Goal: Task Accomplishment & Management: Use online tool/utility

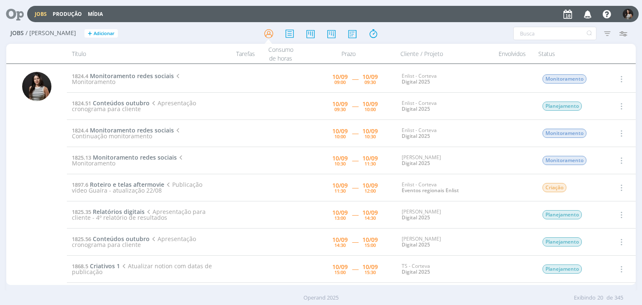
click at [621, 77] on icon "button" at bounding box center [620, 79] width 9 height 10
click at [628, 49] on div at bounding box center [620, 54] width 31 height 20
click at [622, 77] on icon "button" at bounding box center [620, 79] width 9 height 10
click at [631, 36] on icon "button" at bounding box center [623, 33] width 15 height 15
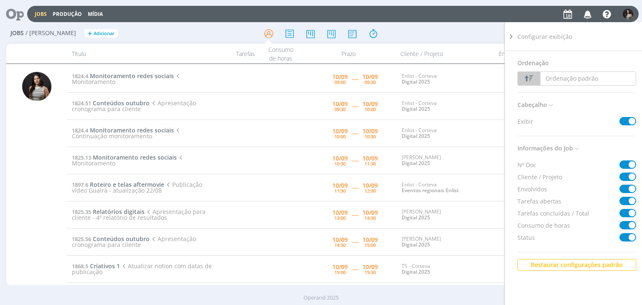
click at [473, 36] on div "Filtros Filtrar [GEOGRAPHIC_DATA] Tipo Jobs e Tarefas Data Personalizado a Situ…" at bounding box center [531, 33] width 202 height 13
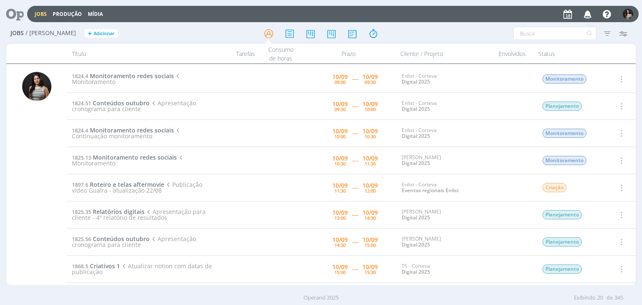
click at [619, 79] on icon "button" at bounding box center [620, 79] width 9 height 10
click at [604, 130] on link "Iniciar timesheet" at bounding box center [598, 133] width 66 height 13
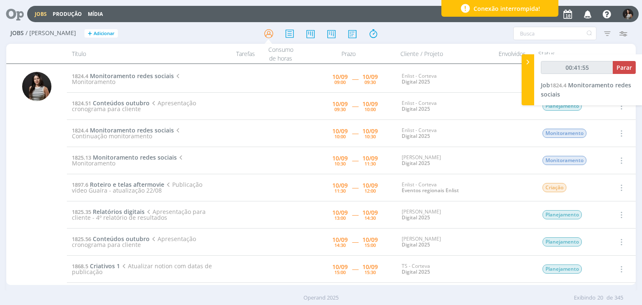
type input "00:41:56"
click at [631, 64] on span "Parar" at bounding box center [624, 68] width 15 height 8
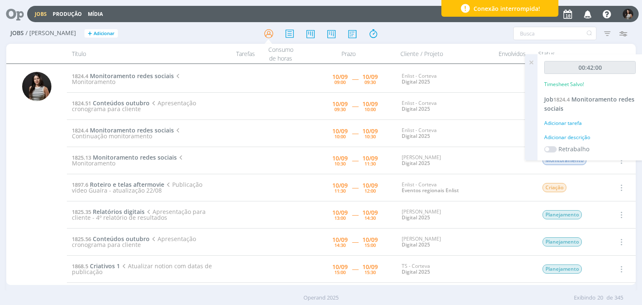
click at [529, 61] on icon at bounding box center [531, 62] width 15 height 16
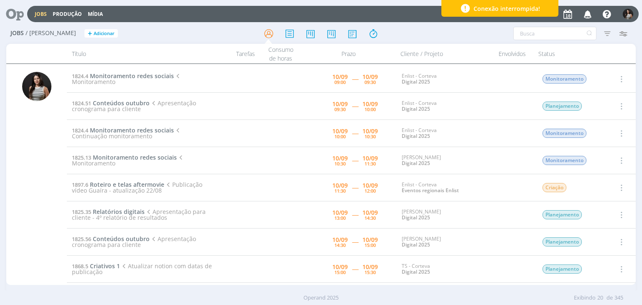
click at [619, 76] on icon "button" at bounding box center [620, 79] width 9 height 10
click at [597, 105] on link "Concluir" at bounding box center [598, 106] width 66 height 13
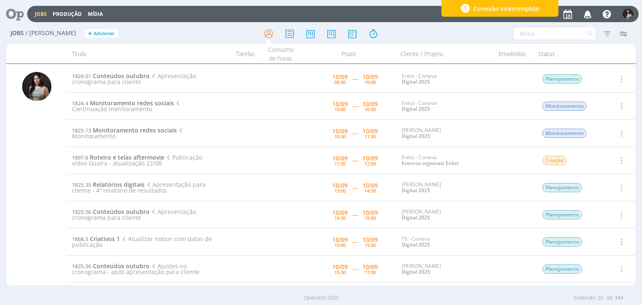
click at [621, 160] on icon "button" at bounding box center [620, 161] width 9 height 10
click at [588, 215] on link "Iniciar timesheet" at bounding box center [598, 214] width 66 height 13
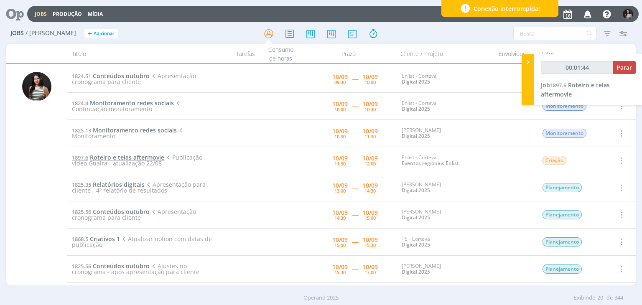
click at [146, 155] on span "Roteiro e telas aftermovie" at bounding box center [127, 157] width 74 height 8
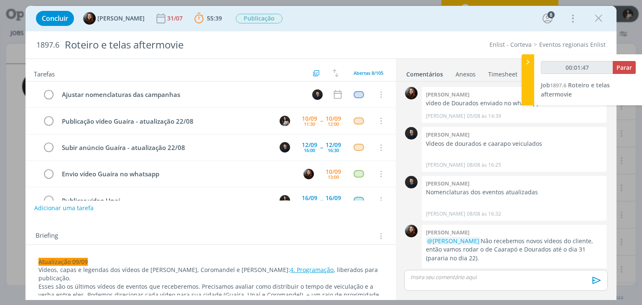
scroll to position [910, 0]
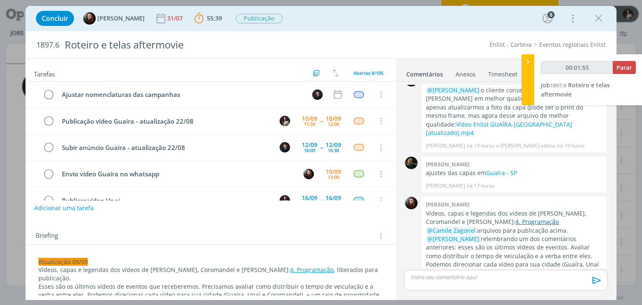
click at [516, 218] on link "4. Programação" at bounding box center [537, 222] width 43 height 8
type input "00:11:52"
click at [627, 67] on span "Parar" at bounding box center [624, 68] width 15 height 8
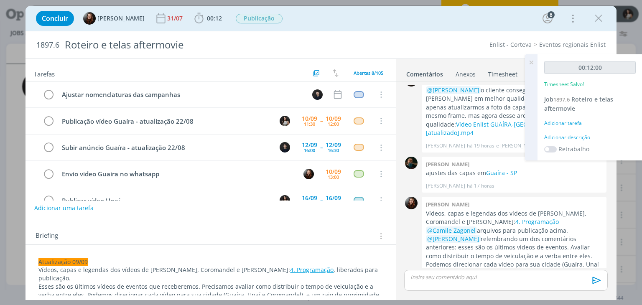
click at [536, 61] on icon at bounding box center [531, 62] width 15 height 16
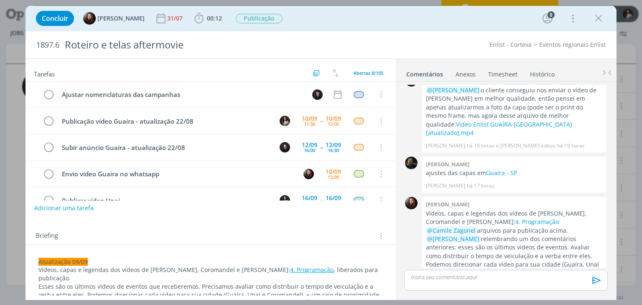
click at [512, 74] on link "Timesheet" at bounding box center [503, 72] width 30 height 12
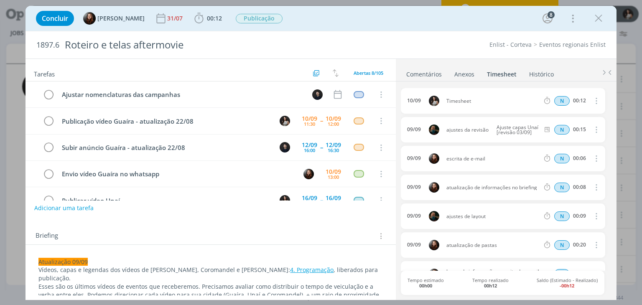
click at [592, 101] on icon "dialog" at bounding box center [595, 101] width 9 height 10
click at [582, 130] on link "Editar" at bounding box center [572, 128] width 66 height 13
drag, startPoint x: 480, startPoint y: 100, endPoint x: 433, endPoint y: 106, distance: 47.2
click at [433, 106] on div "[DATE] 09:21 Timesheet Selecione a tarefa N 00:12" at bounding box center [503, 101] width 204 height 26
click at [564, 61] on ul "Comentários Anexos 0 Timesheet Histórico" at bounding box center [506, 70] width 221 height 23
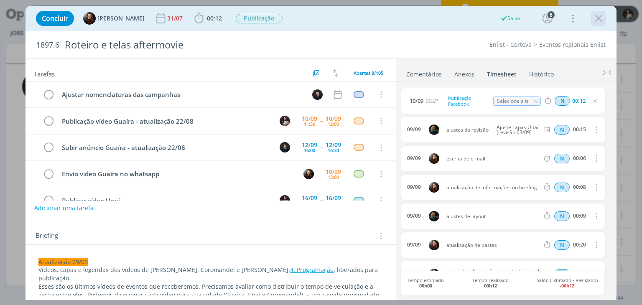
click at [604, 21] on icon "dialog" at bounding box center [599, 18] width 13 height 13
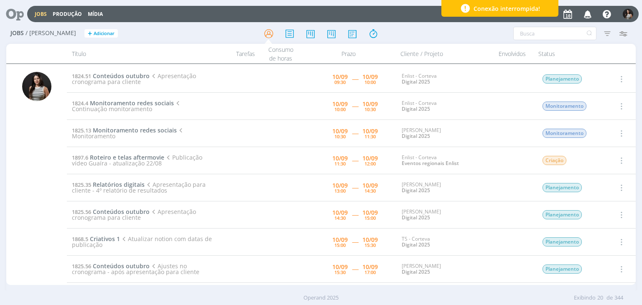
click at [621, 80] on icon "button" at bounding box center [620, 79] width 9 height 10
click at [596, 135] on link "Iniciar timesheet" at bounding box center [598, 133] width 66 height 13
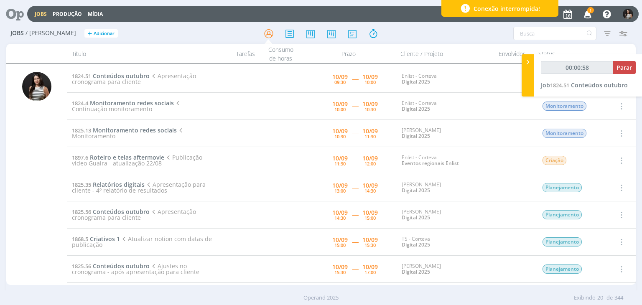
click at [589, 17] on icon "button" at bounding box center [588, 14] width 15 height 14
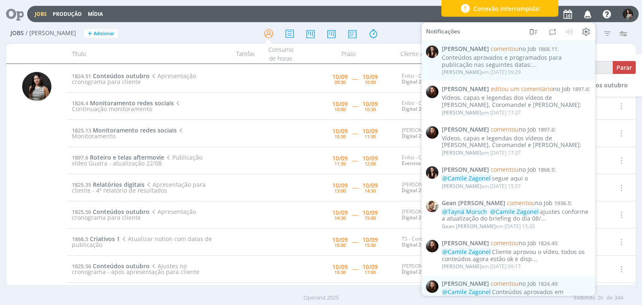
click at [636, 28] on div "Jobs / [PERSON_NAME] + Adicionar Filtros Filtrar [GEOGRAPHIC_DATA] Tipo Jobs e …" at bounding box center [321, 166] width 642 height 286
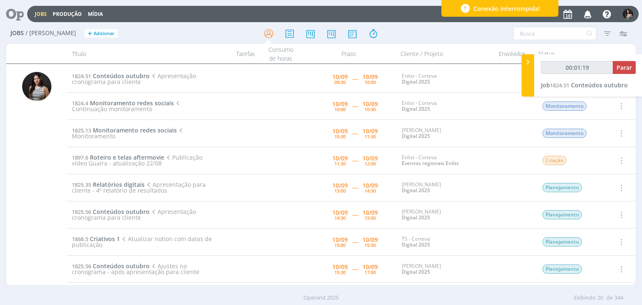
type input "00:01:20"
click at [528, 69] on div at bounding box center [528, 75] width 13 height 42
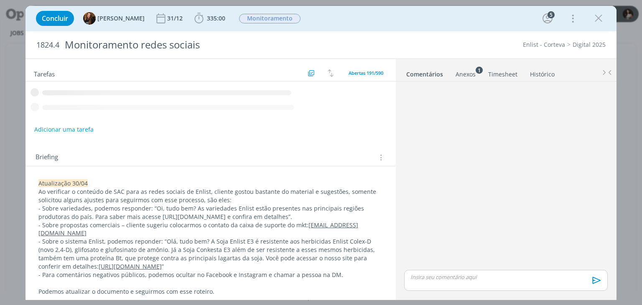
click at [509, 74] on link "Timesheet" at bounding box center [503, 72] width 30 height 12
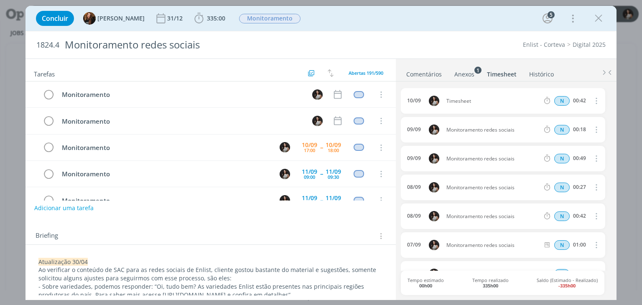
click at [594, 98] on icon "dialog" at bounding box center [595, 101] width 9 height 10
click at [583, 127] on link "Editar" at bounding box center [572, 128] width 66 height 13
drag, startPoint x: 474, startPoint y: 102, endPoint x: 441, endPoint y: 102, distance: 33.0
click at [441, 102] on div "10/09 09:08 Timesheet Selecione a tarefa N 00:42" at bounding box center [503, 101] width 204 height 26
click at [543, 61] on ul "Comentários Anexos 1 Timesheet Histórico" at bounding box center [506, 70] width 221 height 23
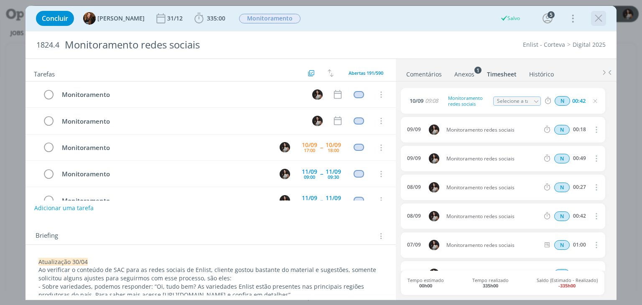
click at [603, 20] on icon "dialog" at bounding box center [599, 18] width 13 height 13
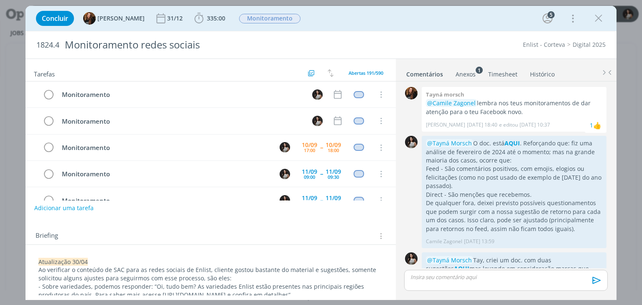
scroll to position [210, 0]
